Goal: Information Seeking & Learning: Get advice/opinions

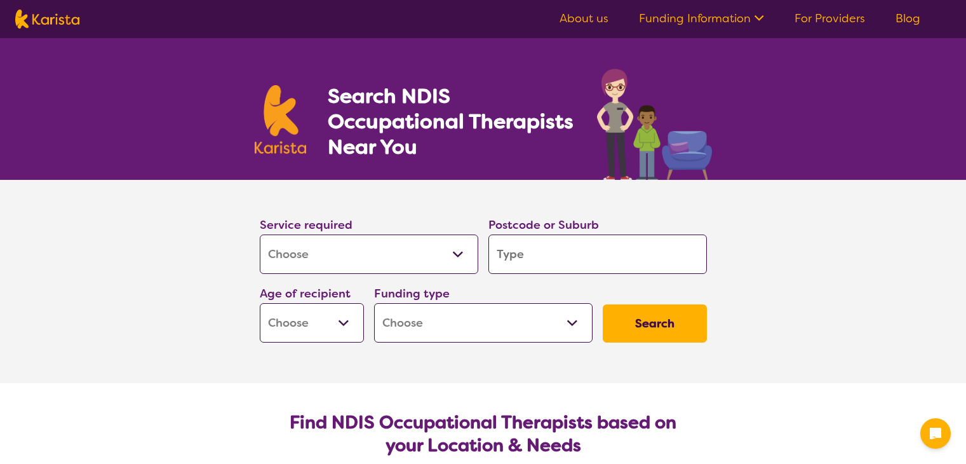
select select "[MEDICAL_DATA]"
click at [550, 250] on input "search" at bounding box center [598, 253] width 219 height 39
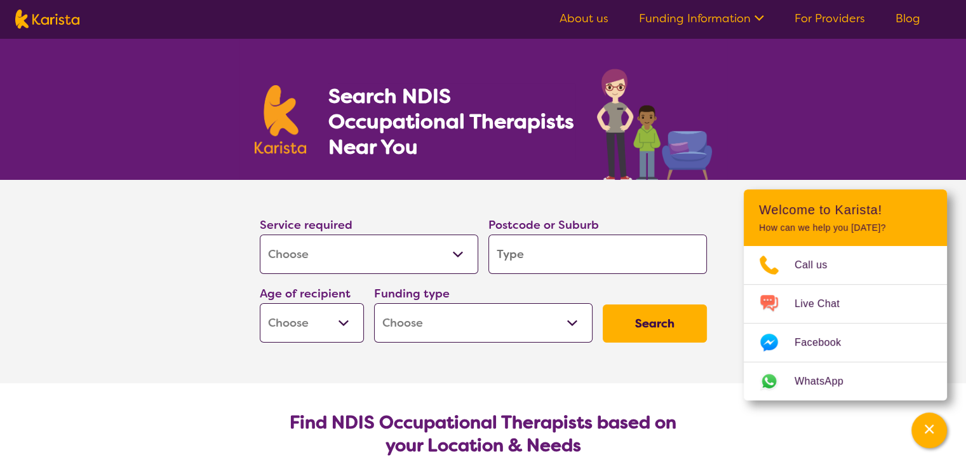
drag, startPoint x: 541, startPoint y: 251, endPoint x: 526, endPoint y: 250, distance: 14.7
click at [526, 250] on input "search" at bounding box center [598, 253] width 219 height 39
paste input "Maddington"
type input "Maddington"
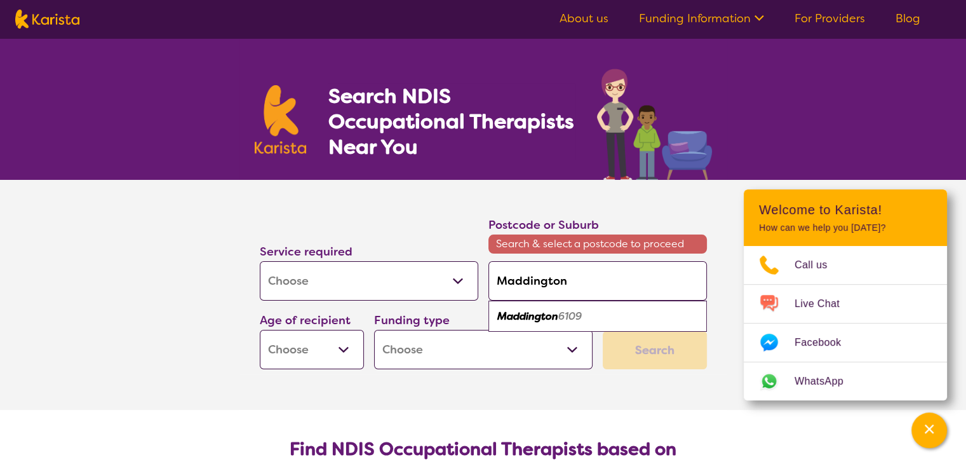
click at [548, 315] on em "Maddington" at bounding box center [527, 315] width 61 height 13
type input "6109"
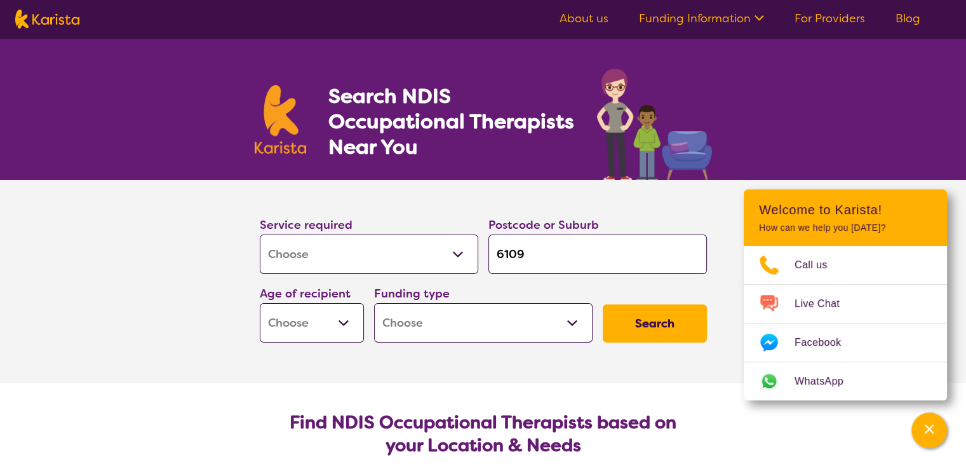
click at [350, 324] on select "Early Childhood - 0 to 9 Child - 10 to 11 Adolescent - 12 to 17 Adult - 18 to 6…" at bounding box center [312, 322] width 104 height 39
select select "AD"
click at [260, 303] on select "Early Childhood - 0 to 9 Child - 10 to 11 Adolescent - 12 to 17 Adult - 18 to 6…" at bounding box center [312, 322] width 104 height 39
select select "AD"
click at [447, 377] on section "Service required Allied Health Assistant Assessment ([MEDICAL_DATA] or [MEDICAL…" at bounding box center [483, 281] width 508 height 203
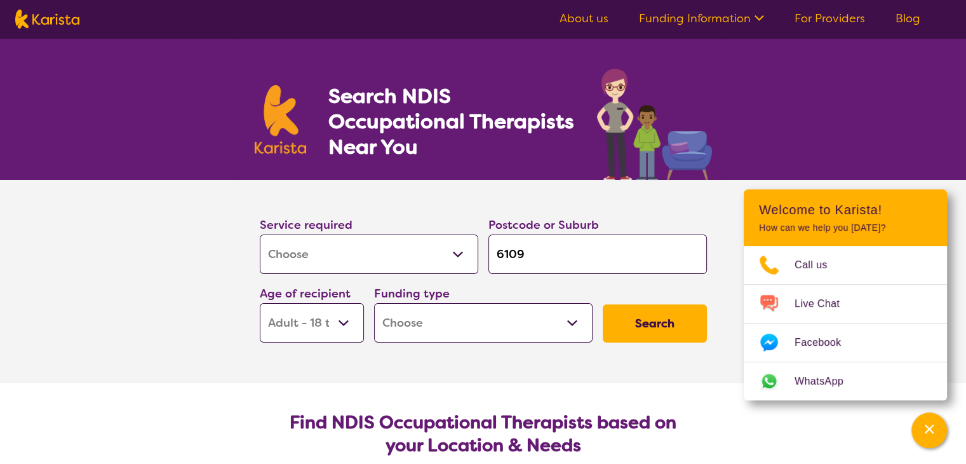
click at [565, 333] on select "Home Care Package (HCP) National Disability Insurance Scheme (NDIS) I don't know" at bounding box center [483, 322] width 219 height 39
select select "NDIS"
click at [374, 303] on select "Home Care Package (HCP) National Disability Insurance Scheme (NDIS) I don't know" at bounding box center [483, 322] width 219 height 39
select select "NDIS"
click at [644, 320] on button "Search" at bounding box center [655, 323] width 104 height 38
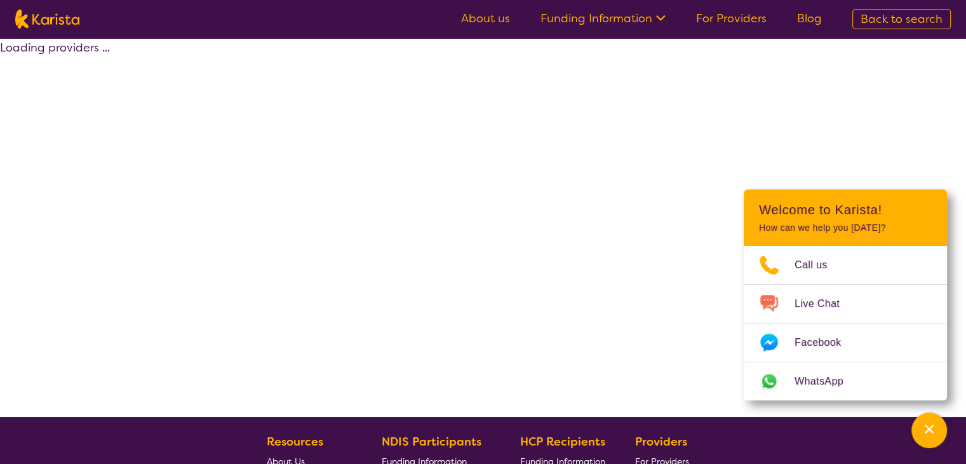
select select "by_score"
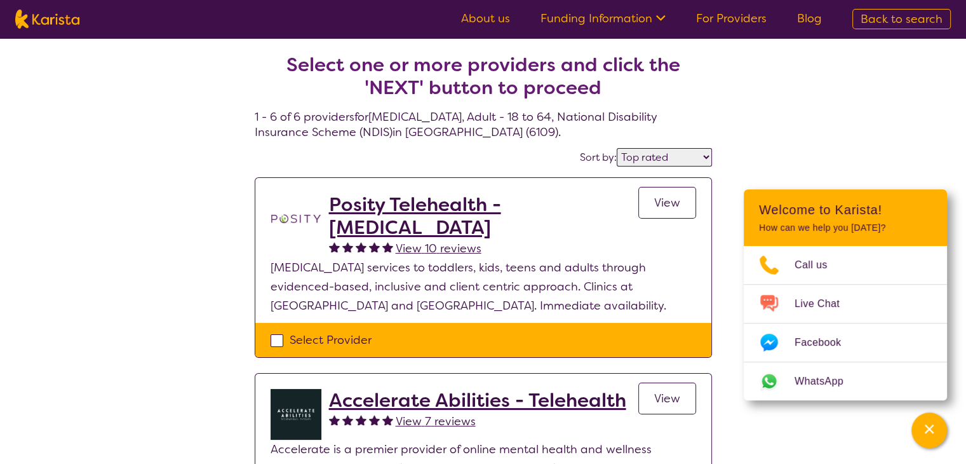
click at [514, 208] on h2 "Posity Telehealth - [MEDICAL_DATA]" at bounding box center [483, 216] width 309 height 46
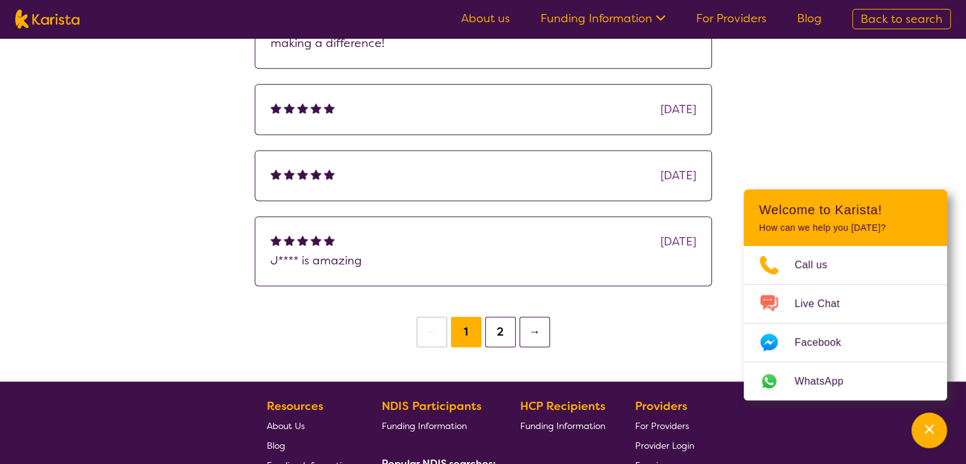
scroll to position [1842, 0]
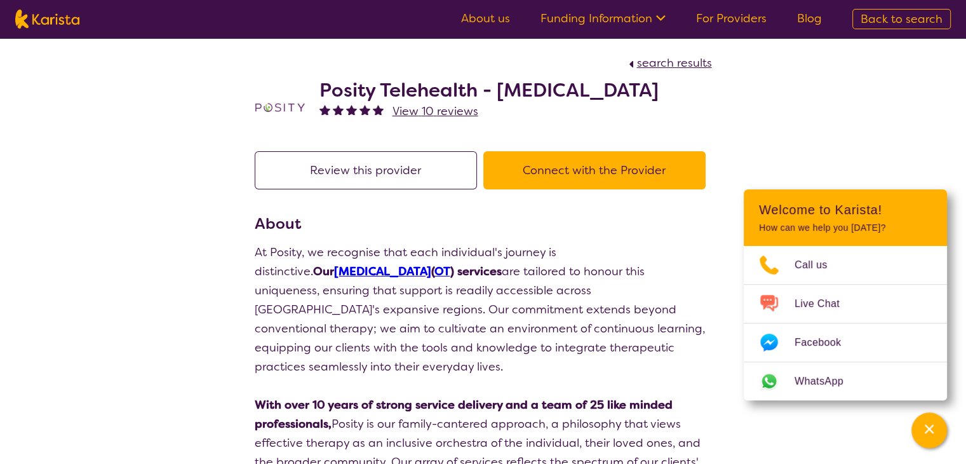
select select "by_score"
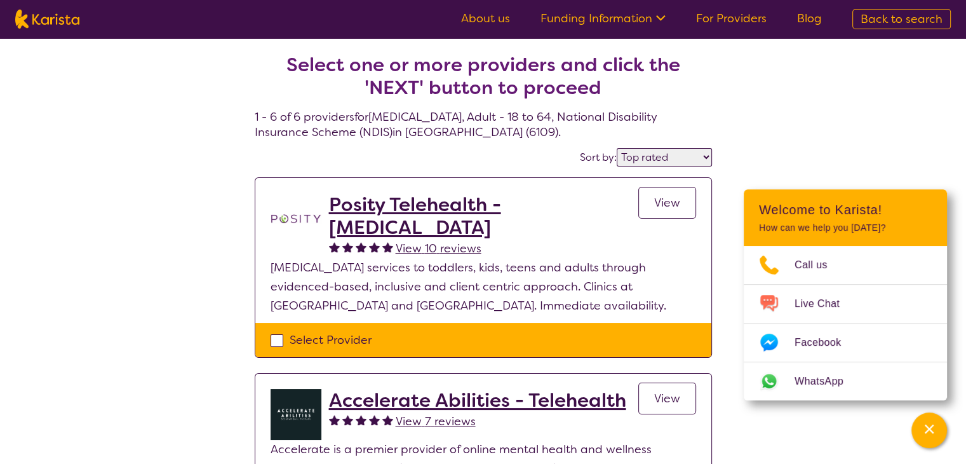
select select "[MEDICAL_DATA]"
select select "AD"
select select "NDIS"
select select "[MEDICAL_DATA]"
select select "AD"
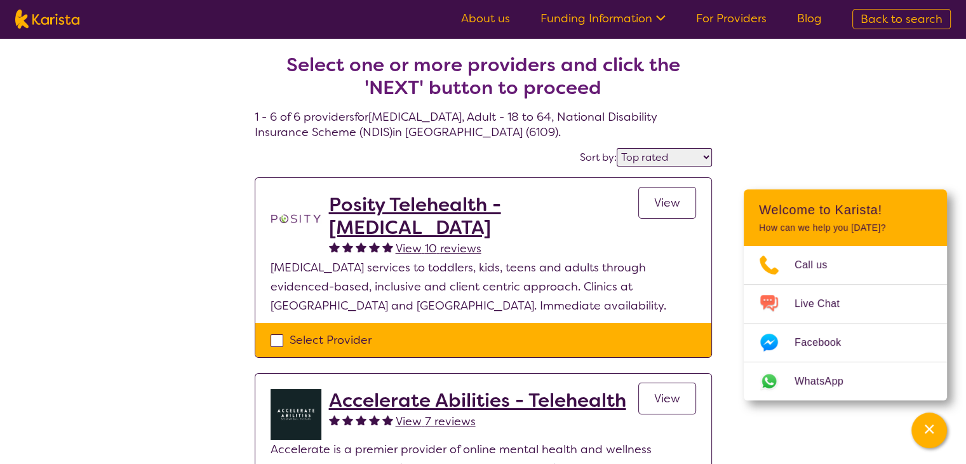
select select "NDIS"
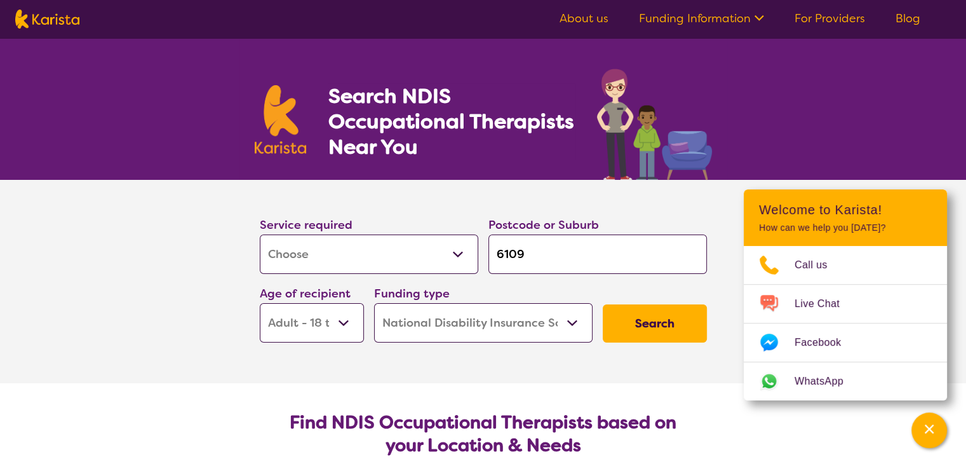
click at [564, 243] on input "6109" at bounding box center [598, 253] width 219 height 39
drag, startPoint x: 551, startPoint y: 259, endPoint x: 488, endPoint y: 258, distance: 63.5
click at [489, 258] on input "6109" at bounding box center [598, 253] width 219 height 39
paste input "Maddington"
type input "Maddington"
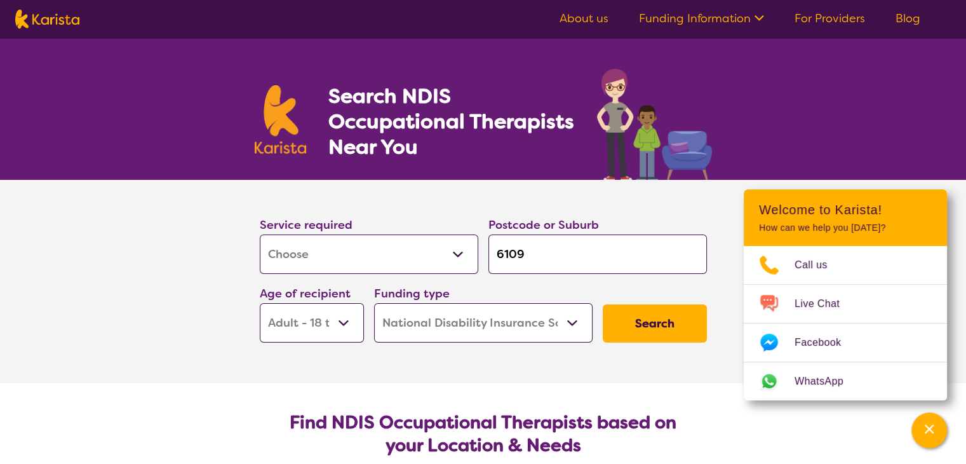
type input "Maddington"
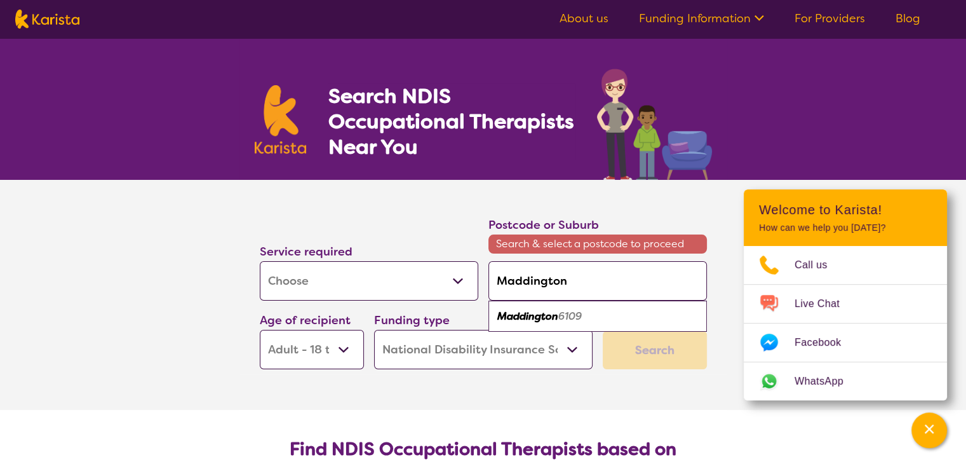
click at [533, 314] on em "Maddington" at bounding box center [527, 315] width 61 height 13
type input "6109"
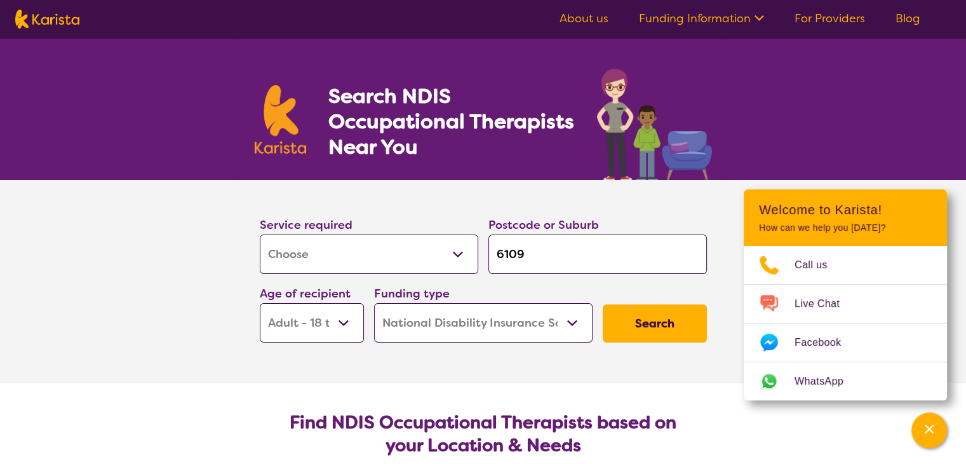
click at [666, 328] on button "Search" at bounding box center [655, 323] width 104 height 38
select select "by_score"
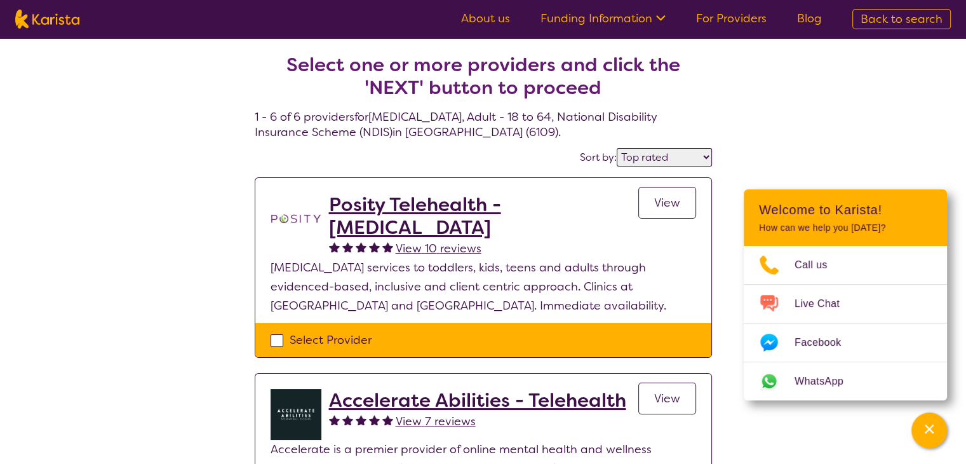
scroll to position [191, 0]
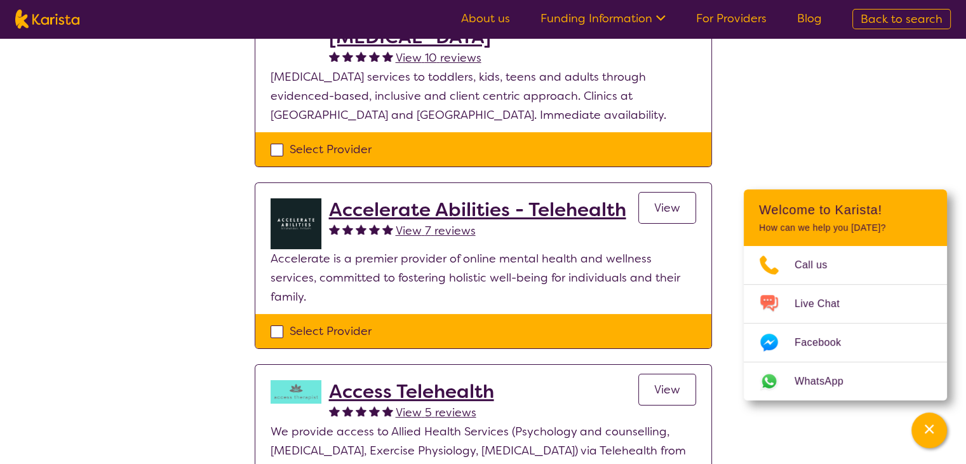
click at [480, 206] on h2 "Accelerate Abilities - Telehealth" at bounding box center [477, 209] width 297 height 23
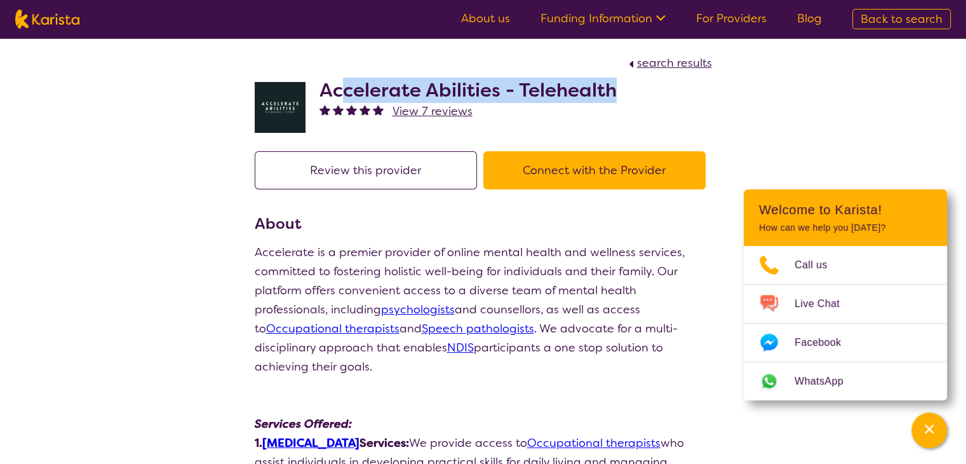
drag, startPoint x: 615, startPoint y: 90, endPoint x: 342, endPoint y: 90, distance: 272.5
click at [342, 90] on h2 "Accelerate Abilities - Telehealth" at bounding box center [468, 90] width 297 height 23
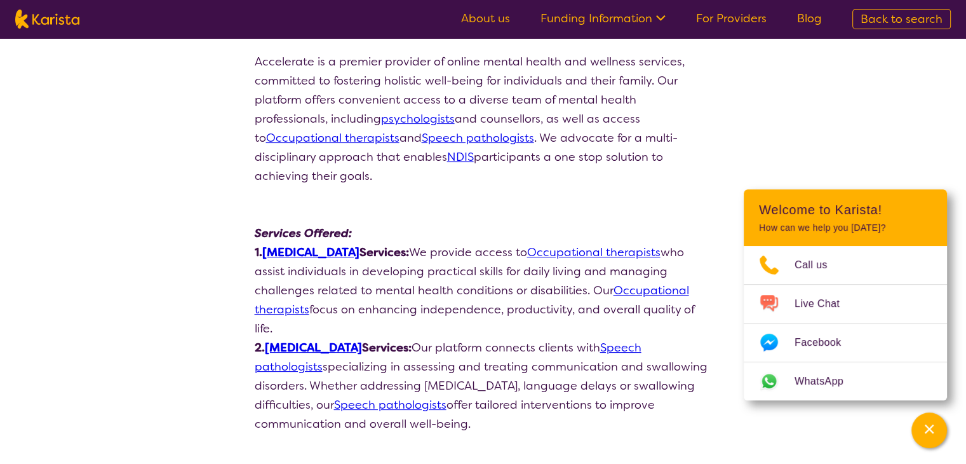
select select "by_score"
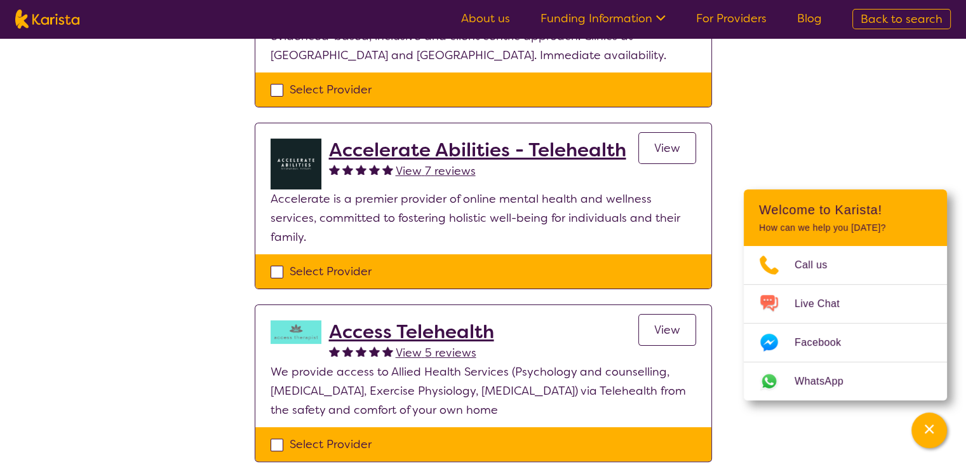
scroll to position [318, 0]
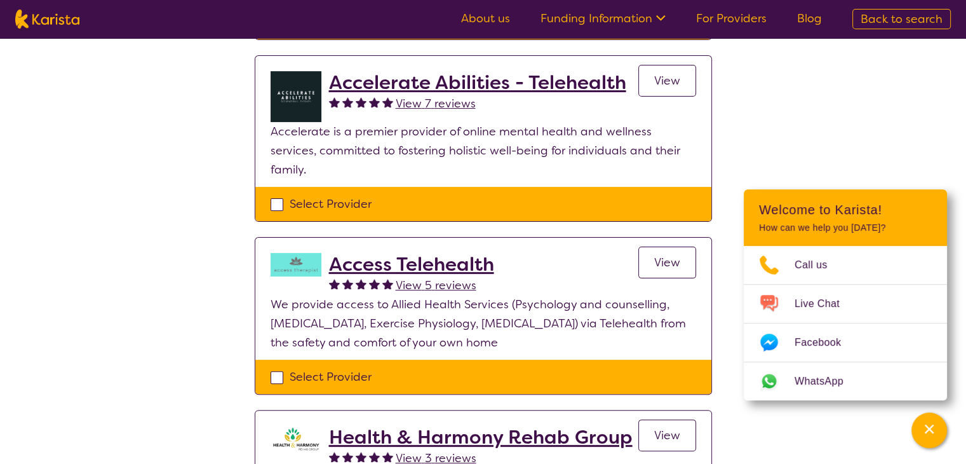
click at [469, 253] on h2 "Access Telehealth" at bounding box center [411, 264] width 165 height 23
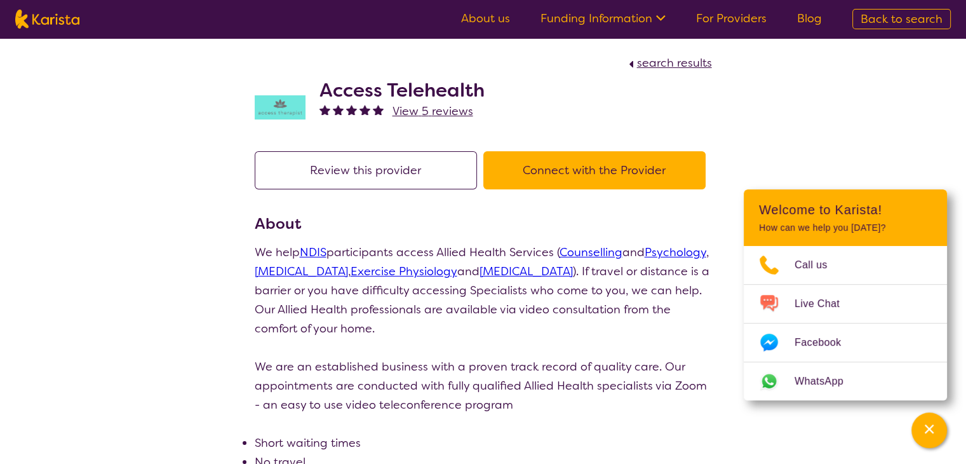
select select "by_score"
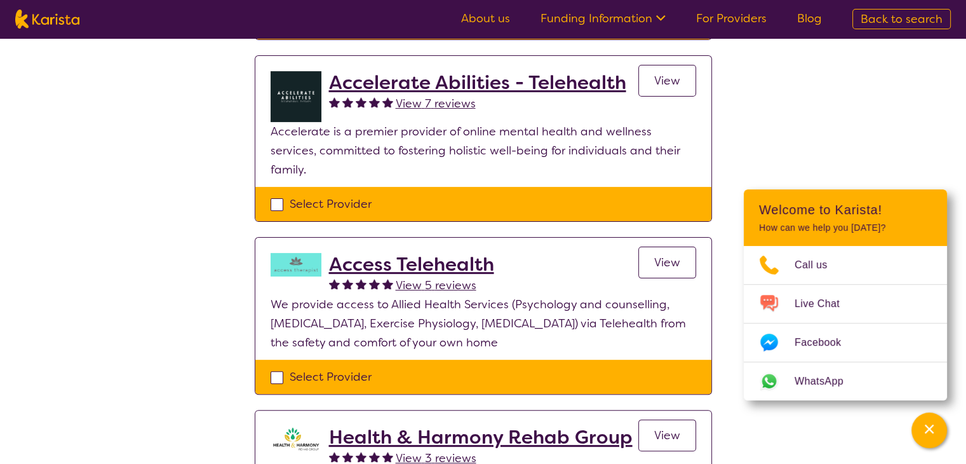
scroll to position [445, 0]
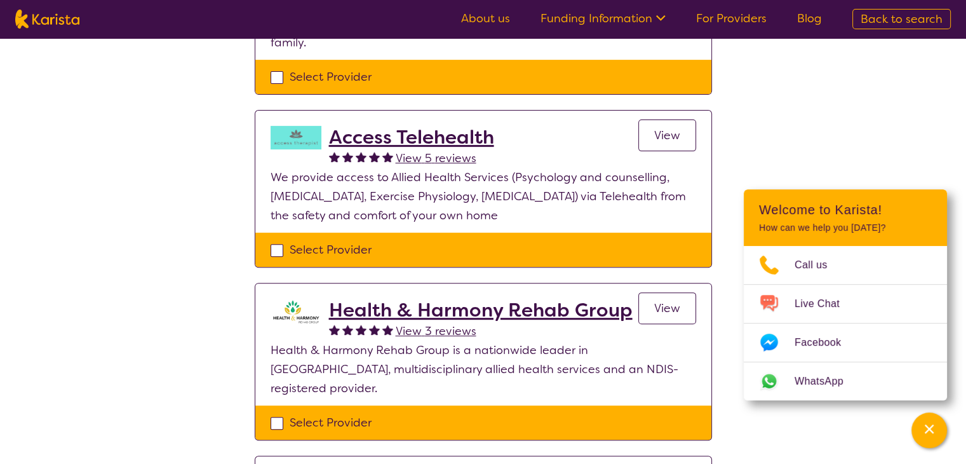
click at [546, 299] on h2 "Health & Harmony Rehab Group" at bounding box center [481, 310] width 304 height 23
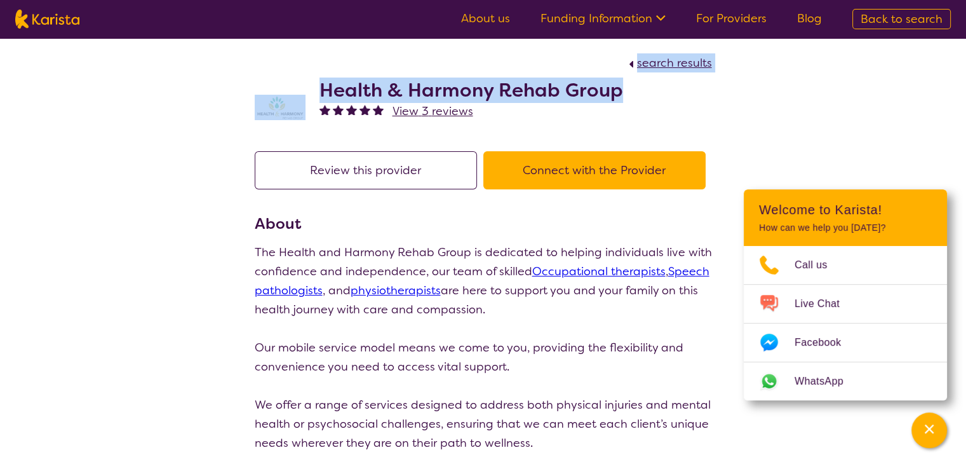
drag, startPoint x: 636, startPoint y: 84, endPoint x: 492, endPoint y: 78, distance: 143.7
click at [462, 69] on section "search results Health & Harmony Rehab Group View 3 reviews" at bounding box center [483, 87] width 488 height 98
click at [534, 79] on h2 "Health & Harmony Rehab Group" at bounding box center [472, 90] width 304 height 23
drag, startPoint x: 628, startPoint y: 97, endPoint x: 313, endPoint y: 84, distance: 315.3
click at [313, 84] on div "Health & Harmony Rehab Group View 3 reviews" at bounding box center [483, 104] width 457 height 64
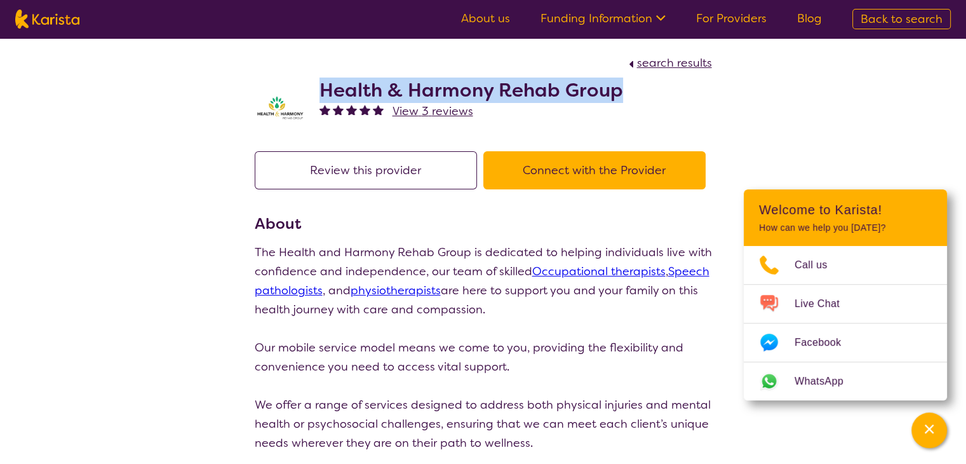
copy h2 "Health & Harmony Rehab Group"
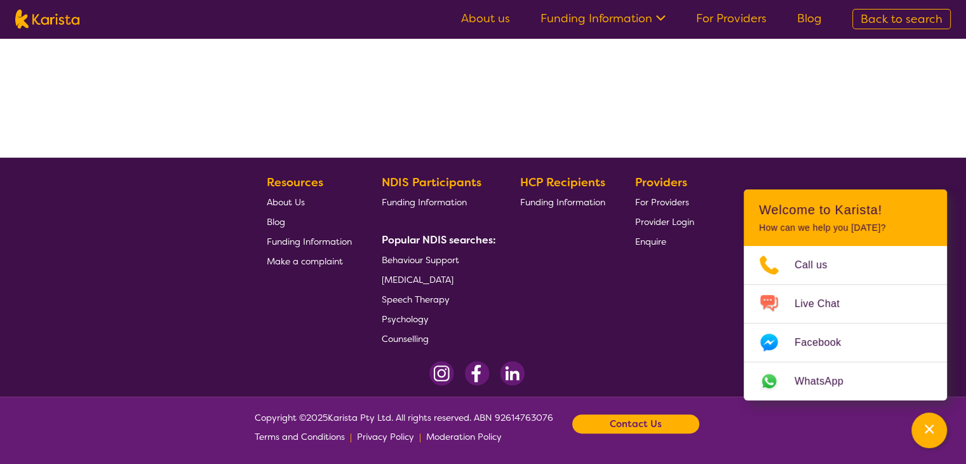
select select "by_score"
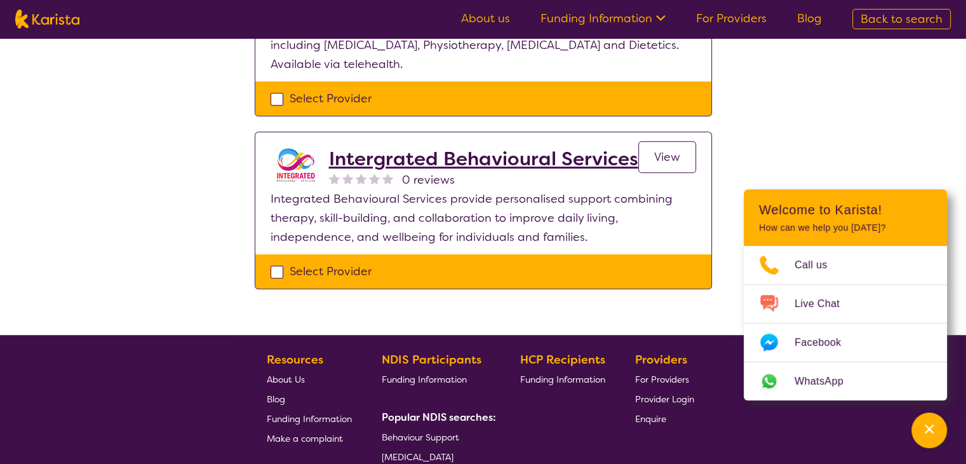
scroll to position [900, 0]
